Goal: Transaction & Acquisition: Purchase product/service

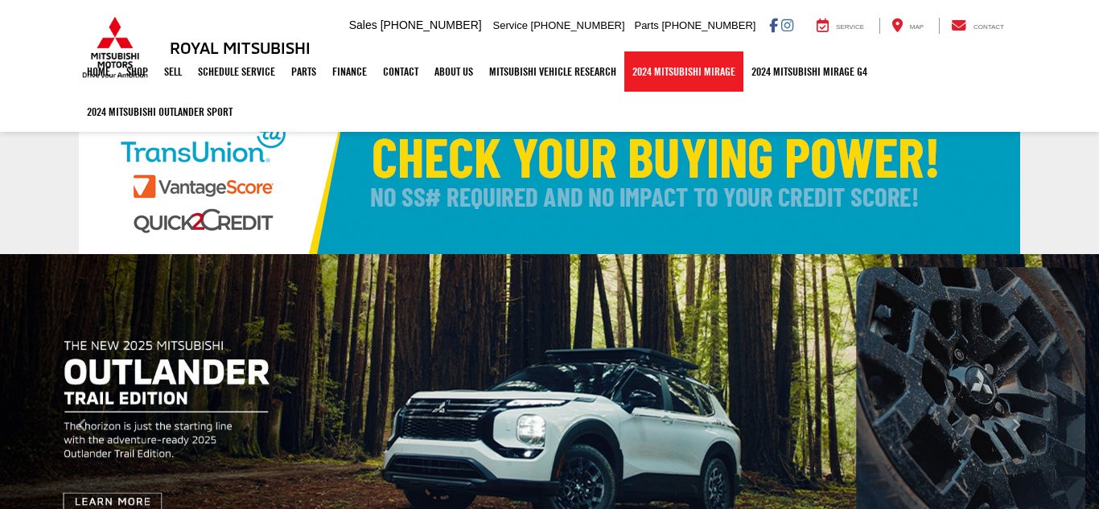
click at [655, 73] on link "2024 Mitsubishi Mirage" at bounding box center [683, 71] width 119 height 40
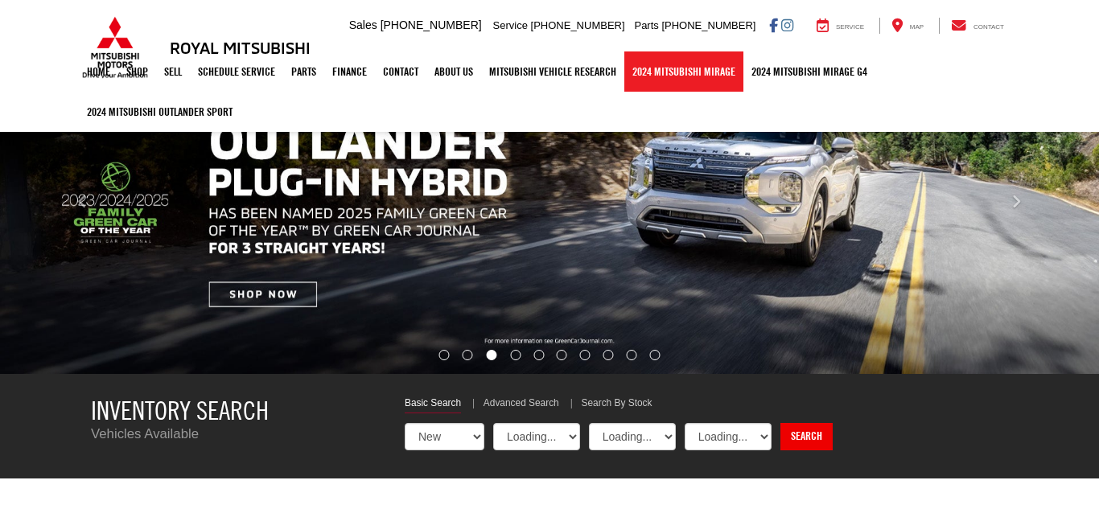
scroll to position [257, 0]
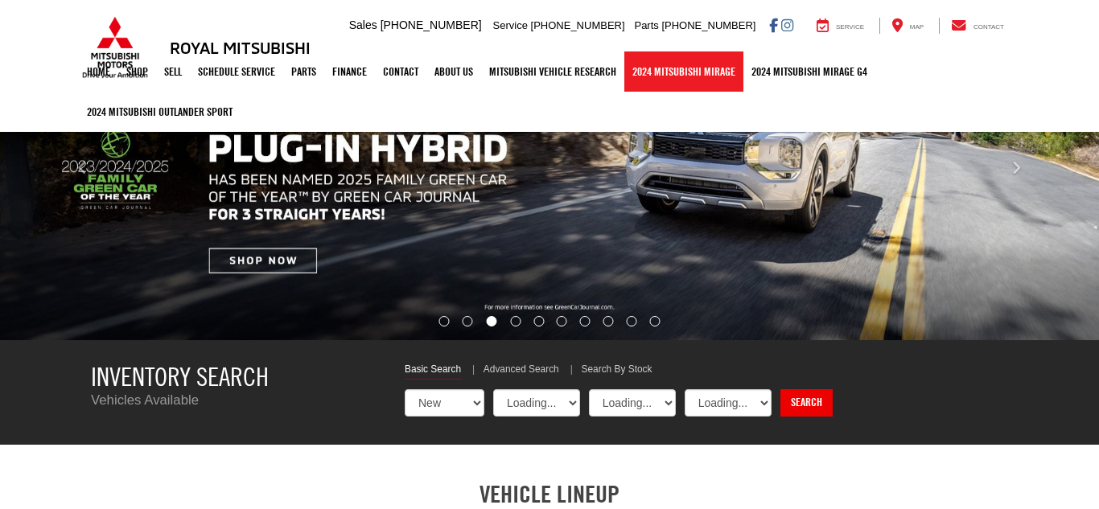
select select "Mitsubishi"
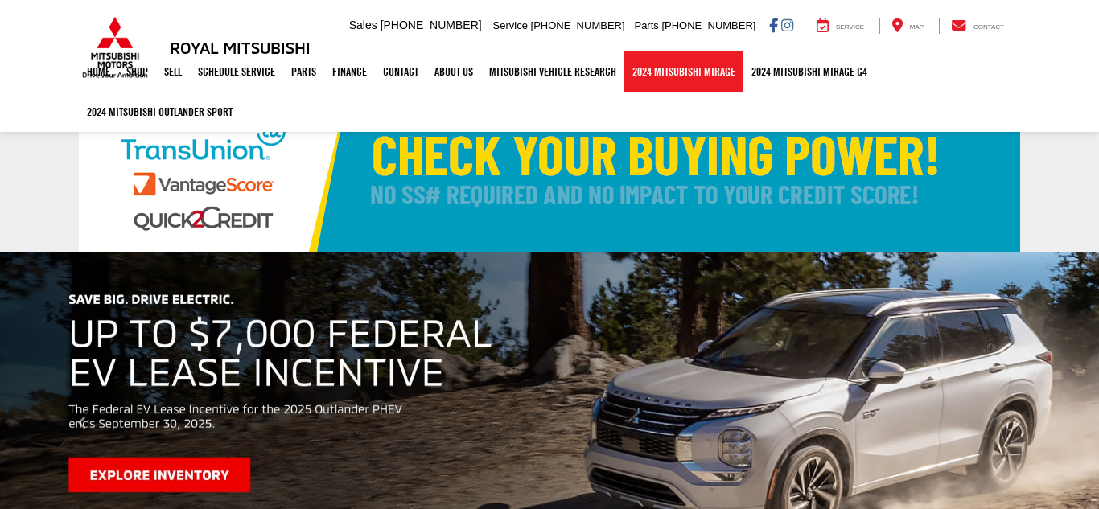
scroll to position [0, 0]
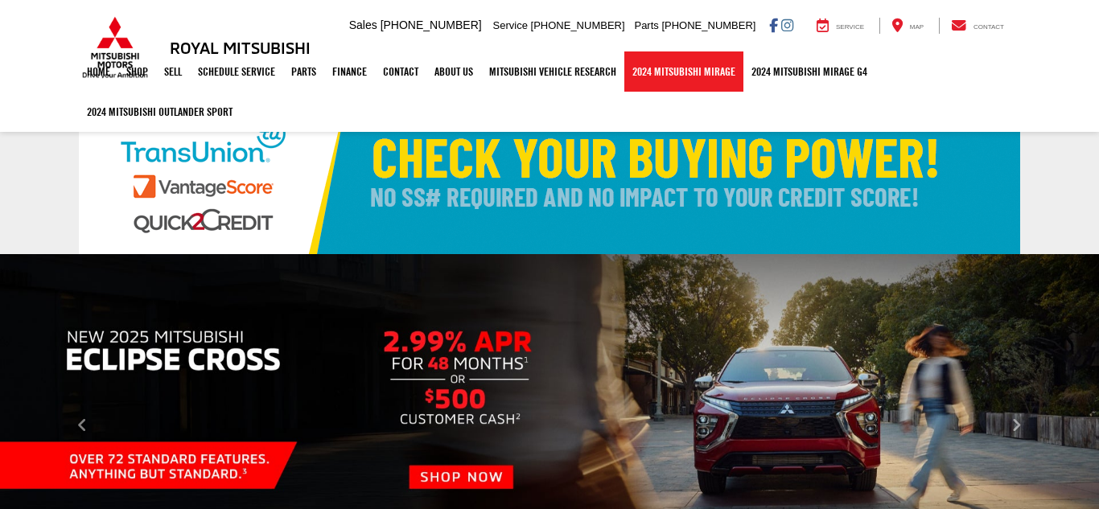
click at [673, 71] on link "2024 Mitsubishi Mirage" at bounding box center [683, 71] width 119 height 40
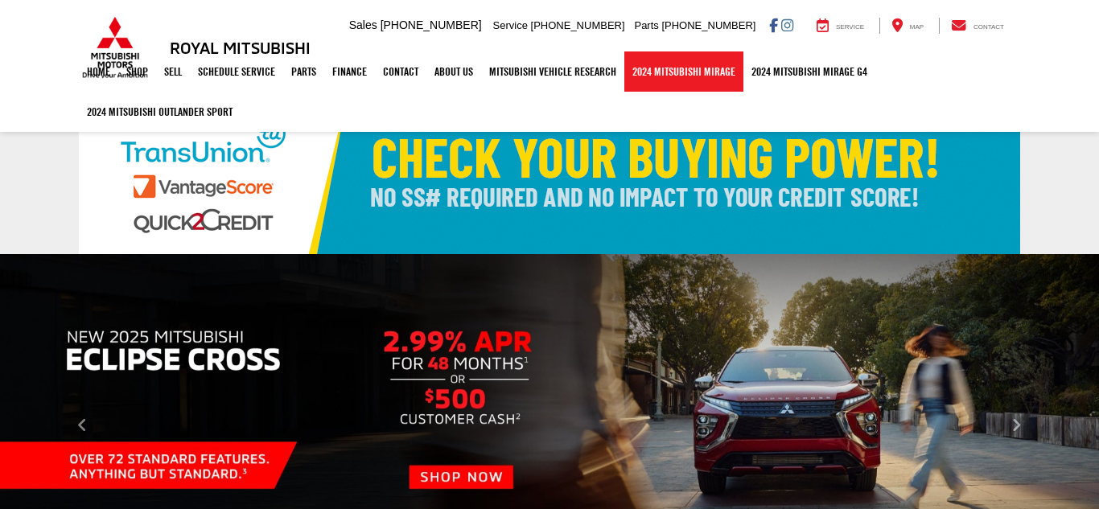
click at [673, 71] on link "2024 Mitsubishi Mirage" at bounding box center [683, 71] width 119 height 40
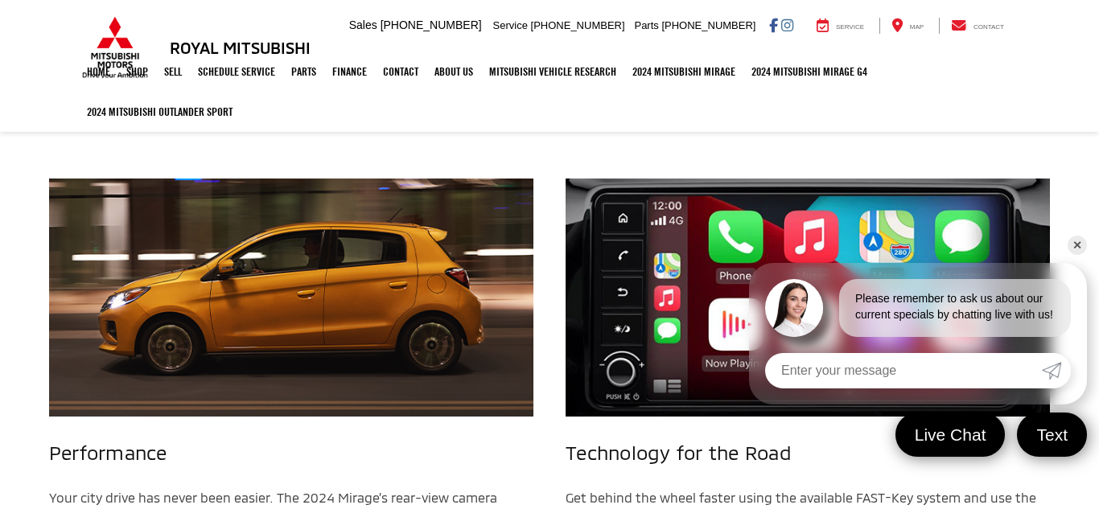
scroll to position [1608, 0]
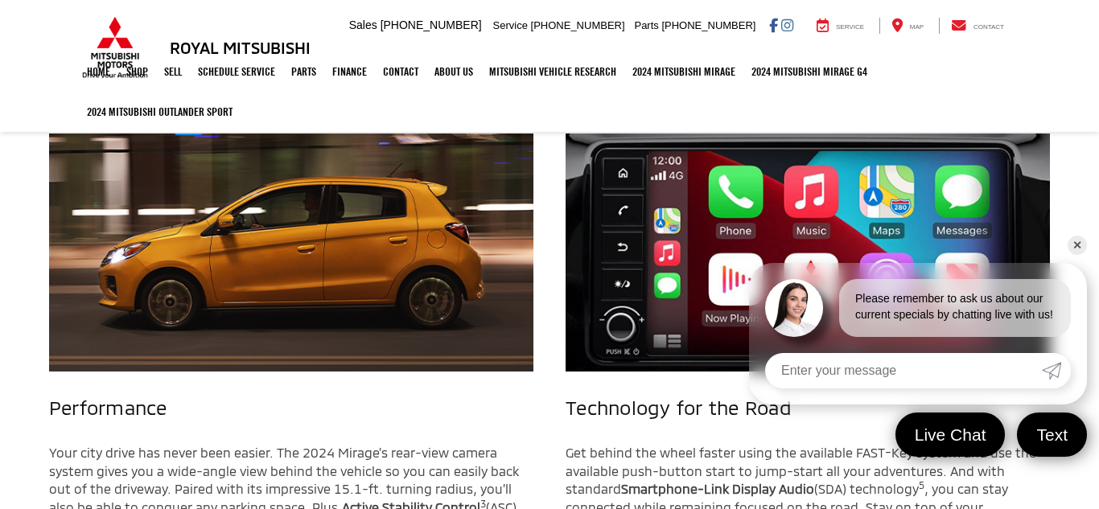
click at [1078, 236] on link "✕" at bounding box center [1076, 245] width 19 height 19
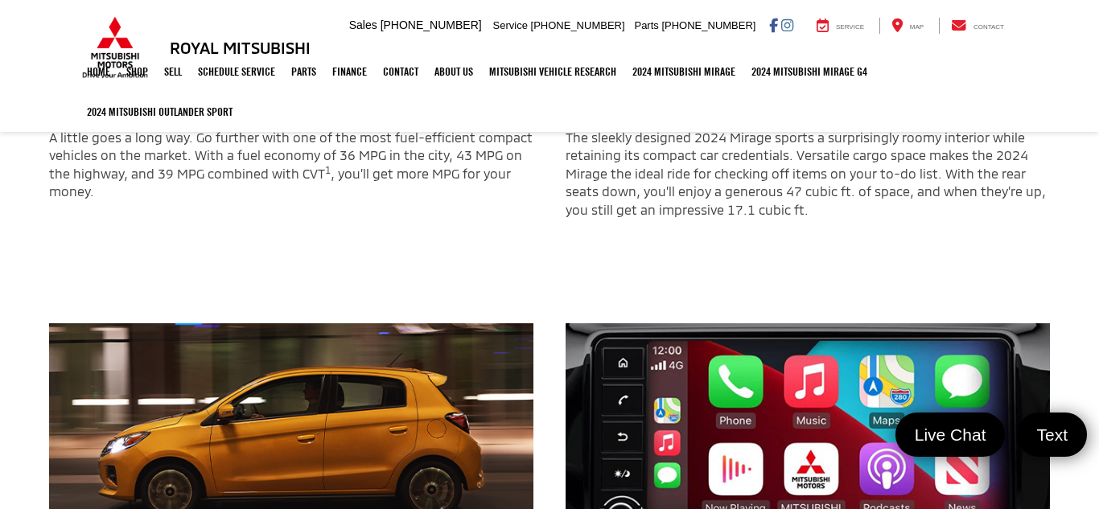
scroll to position [1415, 0]
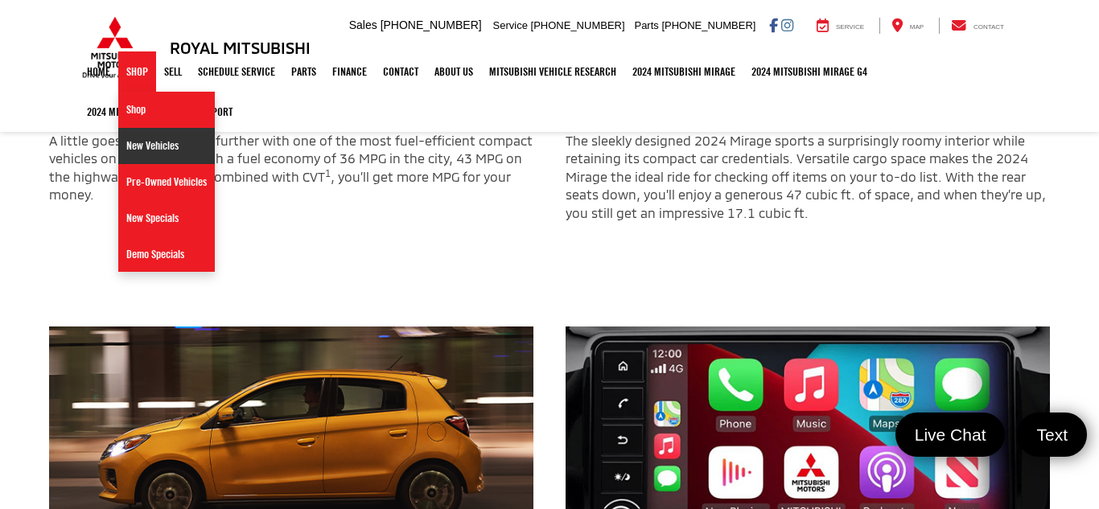
click at [134, 148] on link "New Vehicles" at bounding box center [166, 146] width 97 height 36
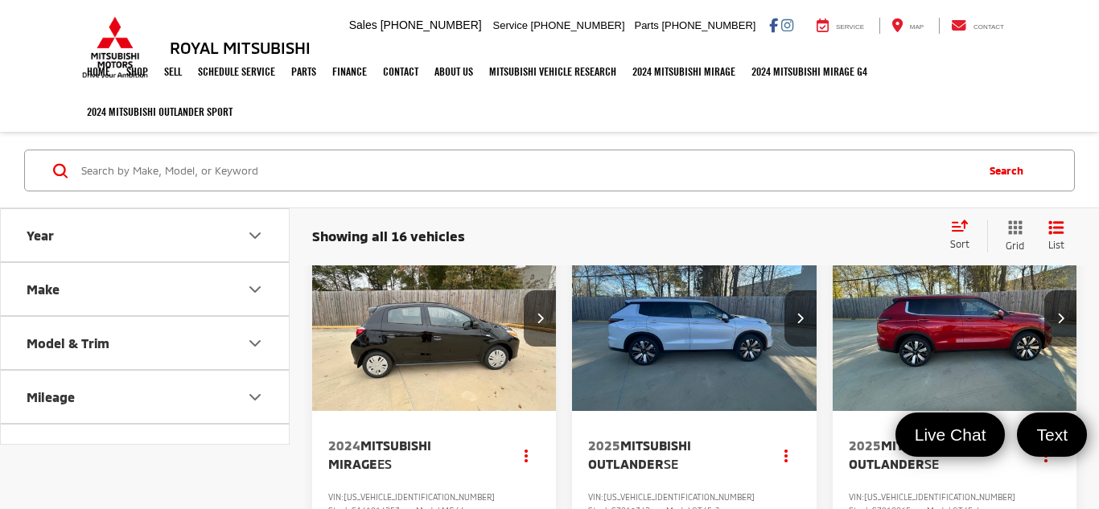
click at [105, 175] on input "Search by Make, Model, or Keyword" at bounding box center [526, 170] width 893 height 39
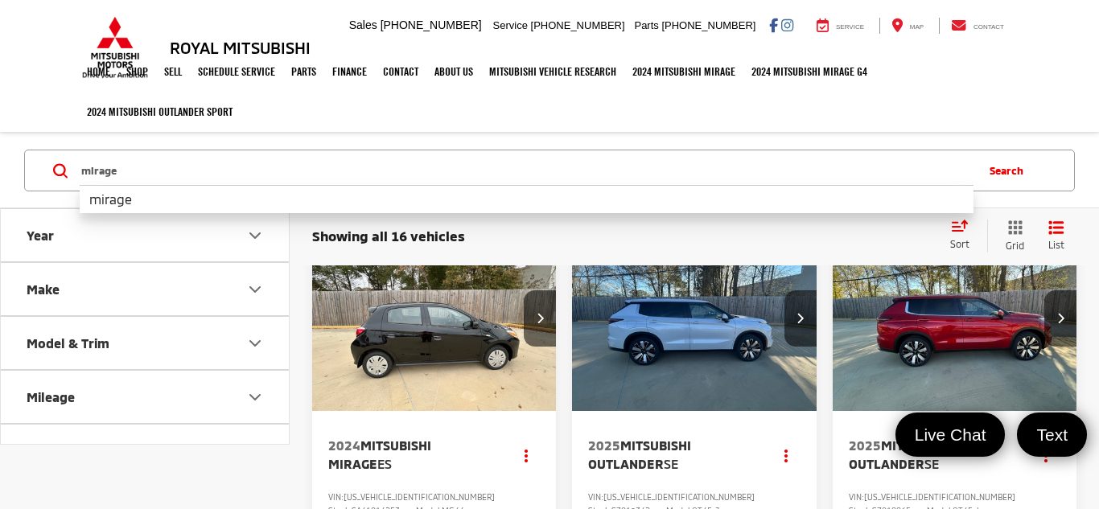
type input "mirage"
click at [1005, 173] on button "Search" at bounding box center [1009, 170] width 73 height 40
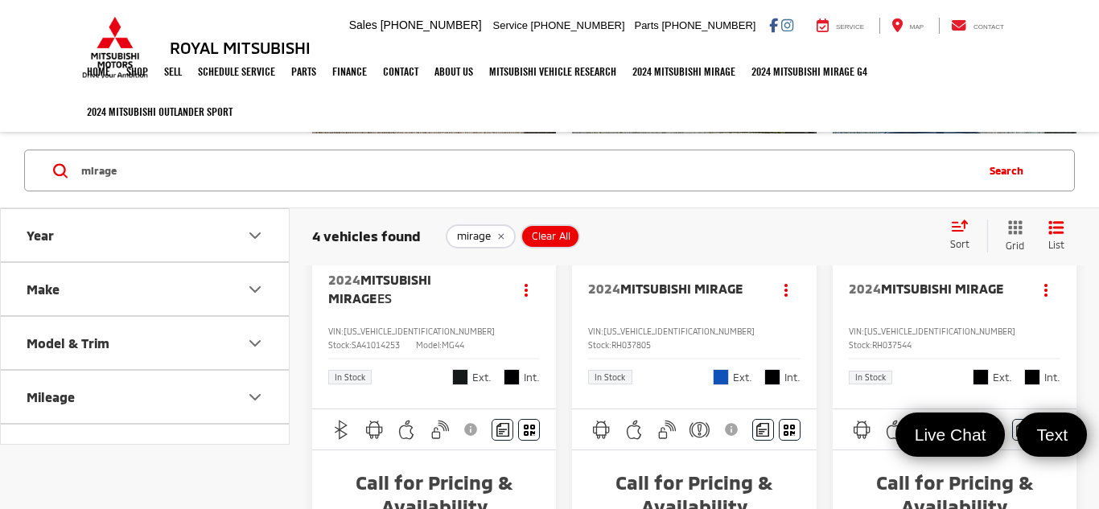
scroll to position [290, 0]
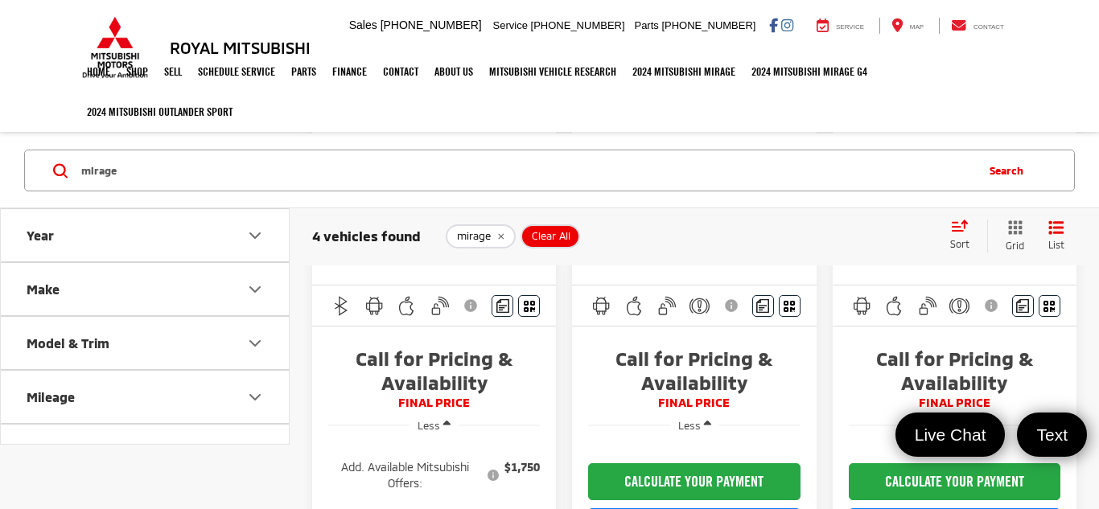
click at [704, 418] on icon "button" at bounding box center [707, 424] width 7 height 12
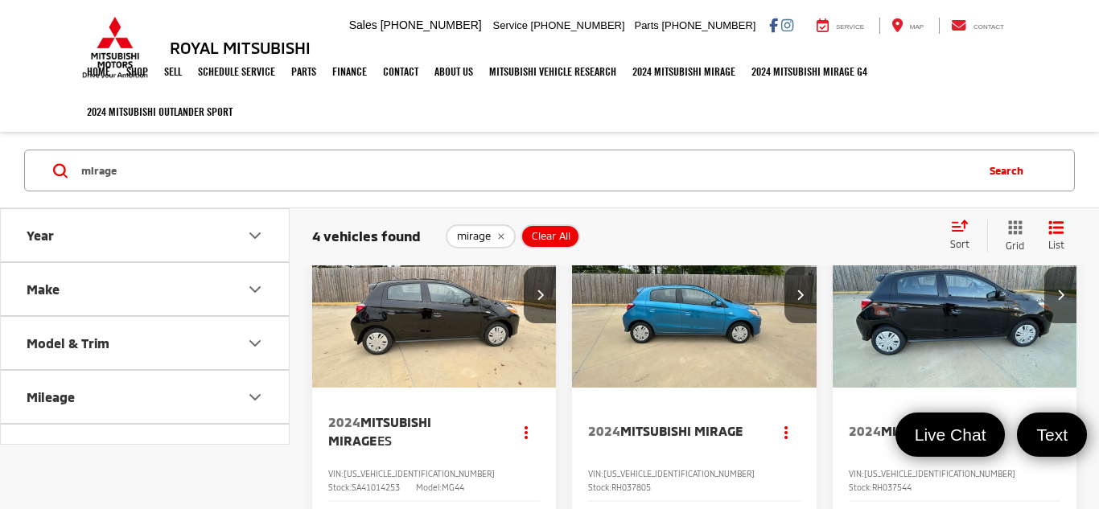
scroll to position [15, 0]
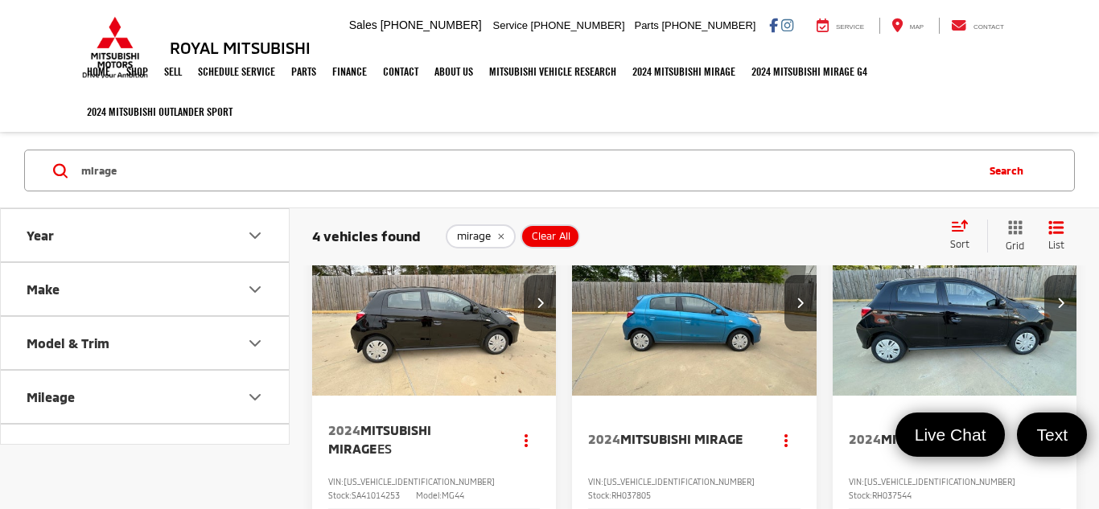
click at [693, 329] on img "2024 Mitsubishi Mirage Base 0" at bounding box center [694, 303] width 246 height 185
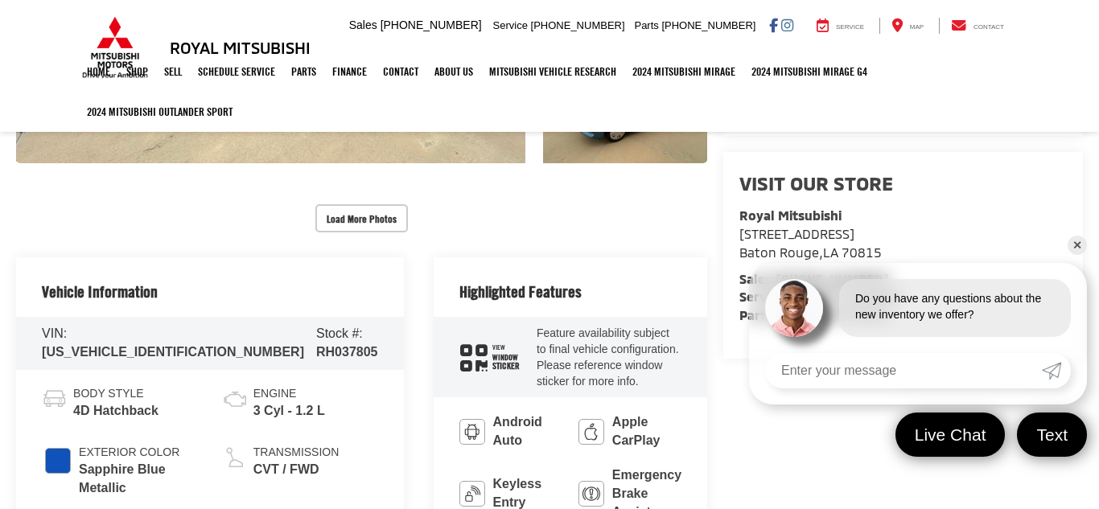
scroll to position [483, 0]
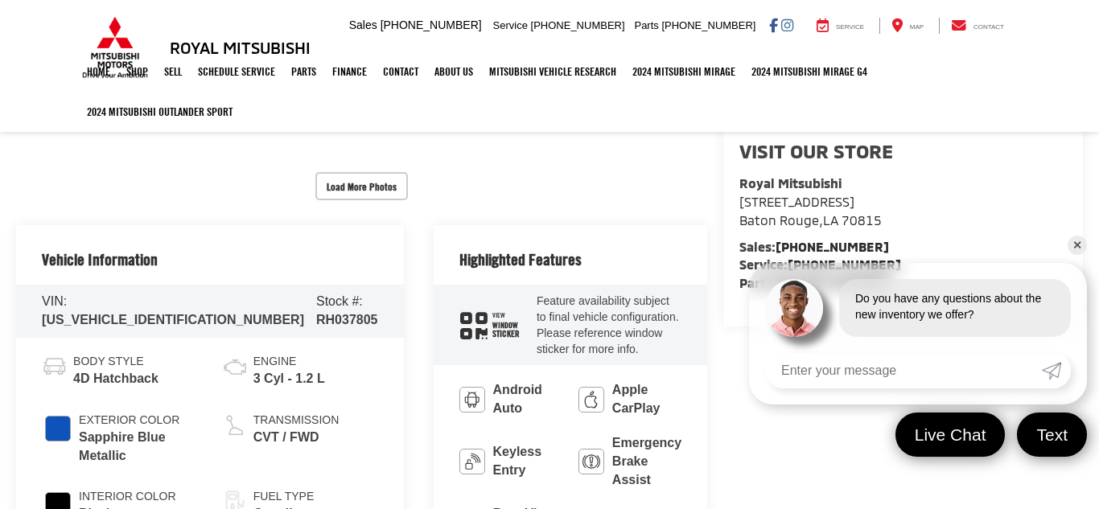
click at [492, 330] on span "Sticker" at bounding box center [505, 334] width 27 height 9
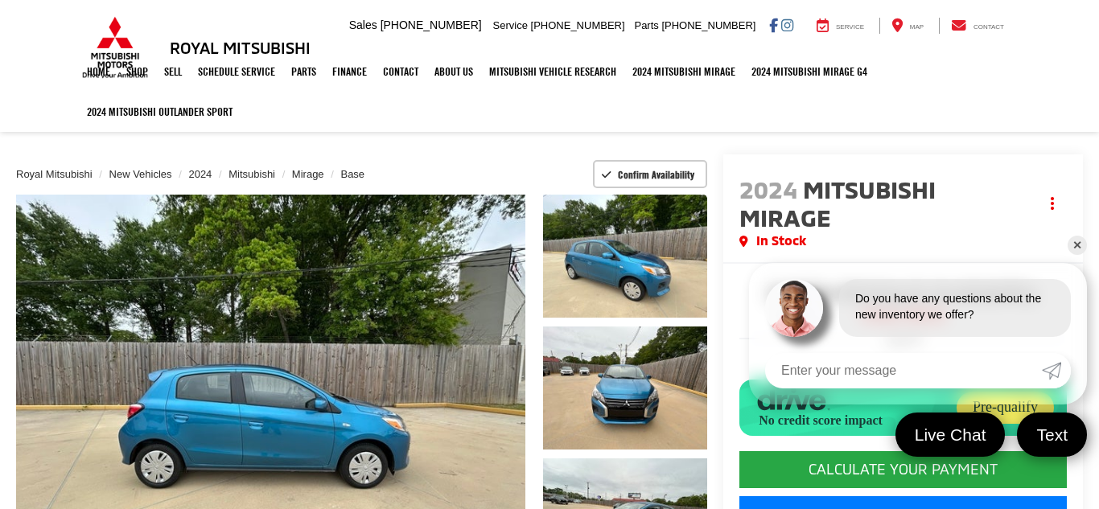
scroll to position [64, 0]
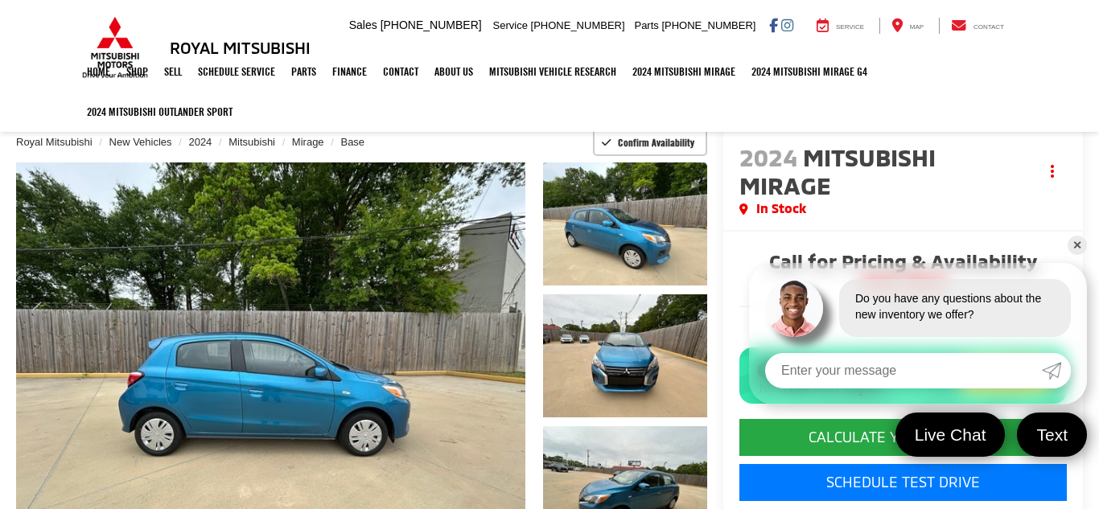
click at [1078, 246] on link "✕" at bounding box center [1076, 245] width 19 height 19
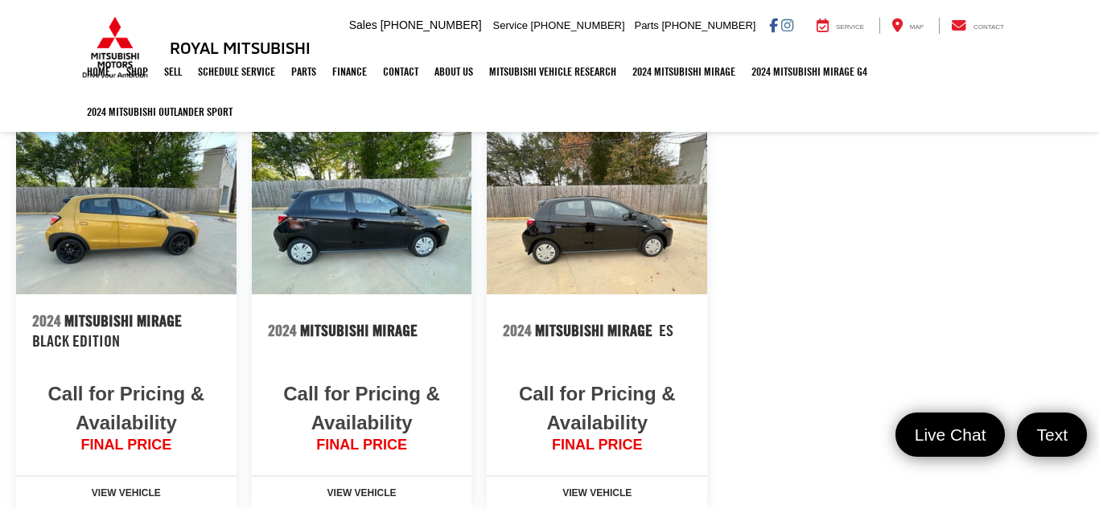
scroll to position [1949, 0]
